Goal: Task Accomplishment & Management: Use online tool/utility

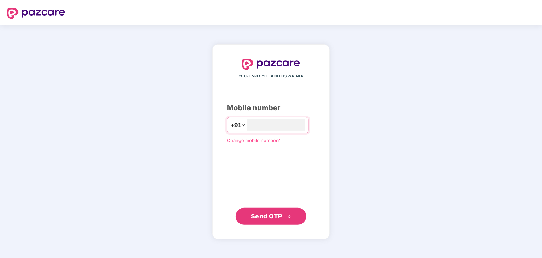
type input "**********"
click at [277, 218] on span "Send OTP" at bounding box center [266, 215] width 31 height 7
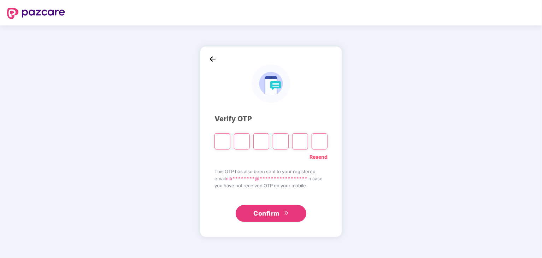
type input "*"
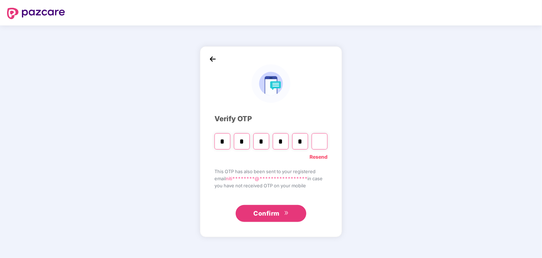
type input "*"
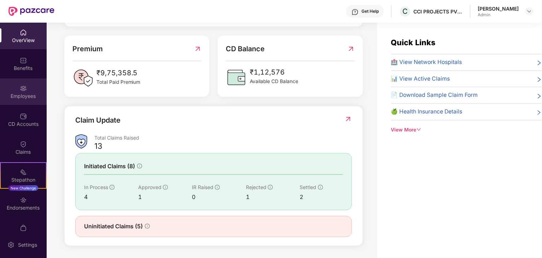
click at [26, 86] on div "Employees" at bounding box center [23, 91] width 47 height 26
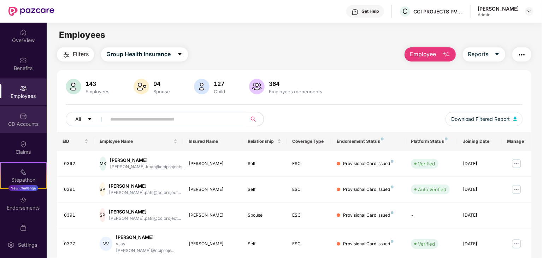
click at [21, 118] on img at bounding box center [23, 116] width 7 height 7
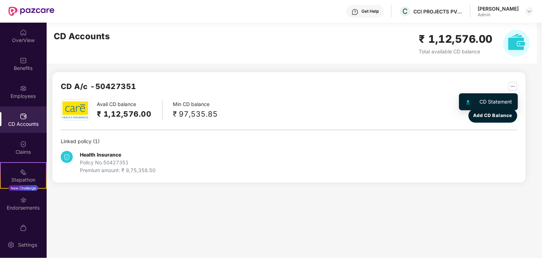
click at [513, 84] on img "button" at bounding box center [512, 86] width 9 height 9
click at [501, 99] on div "CD Statement" at bounding box center [495, 102] width 32 height 8
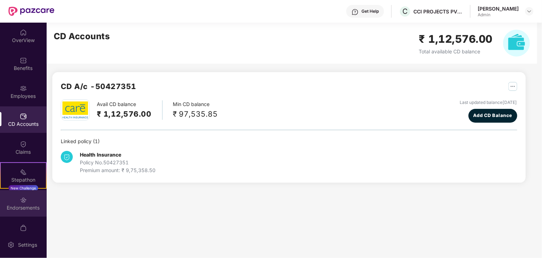
click at [21, 204] on div "Endorsements" at bounding box center [23, 207] width 47 height 7
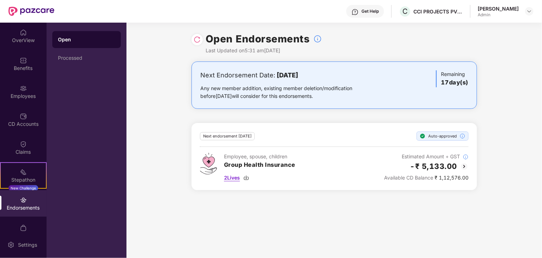
click at [235, 175] on span "2 Lives" at bounding box center [232, 178] width 16 height 8
click at [24, 38] on div "OverView" at bounding box center [23, 40] width 47 height 7
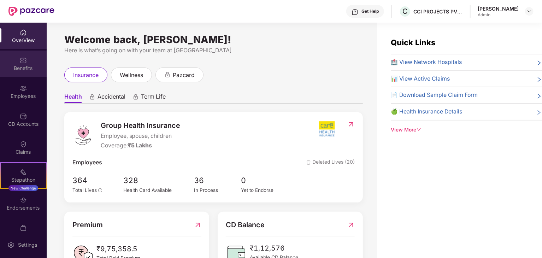
click at [20, 64] on img at bounding box center [23, 60] width 7 height 7
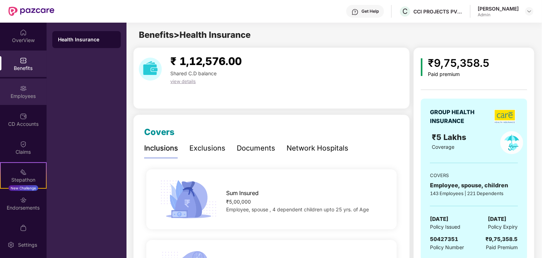
click at [21, 94] on div "Employees" at bounding box center [23, 95] width 47 height 7
